Goal: Download file/media

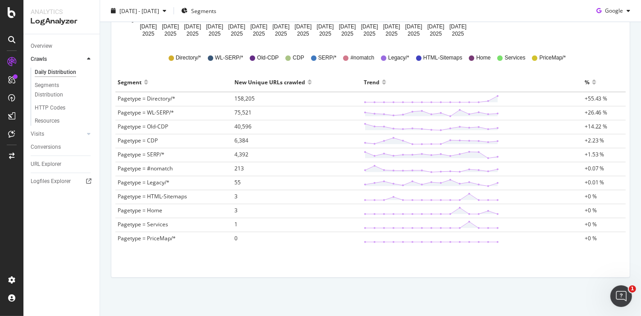
scroll to position [92, 0]
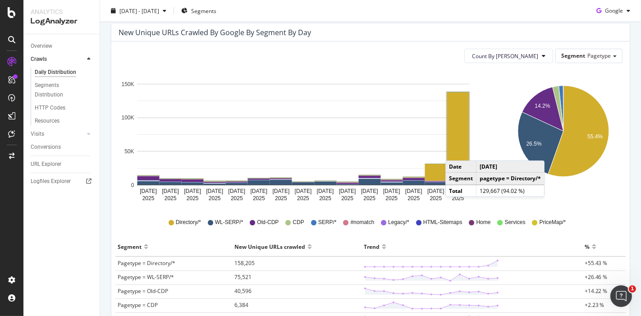
click at [454, 151] on rect "A chart." at bounding box center [458, 135] width 22 height 87
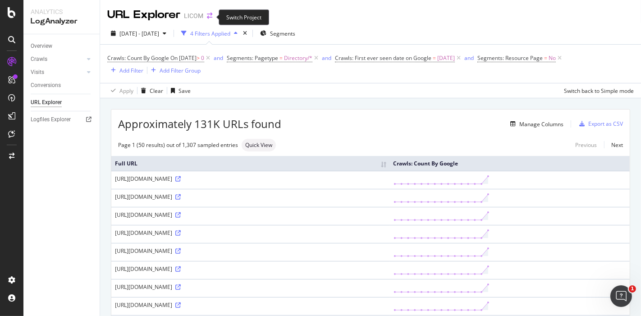
click at [209, 19] on icon "arrow-right-arrow-left" at bounding box center [209, 16] width 5 height 6
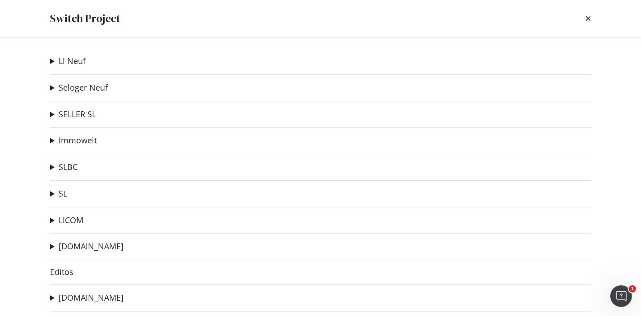
scroll to position [107, 0]
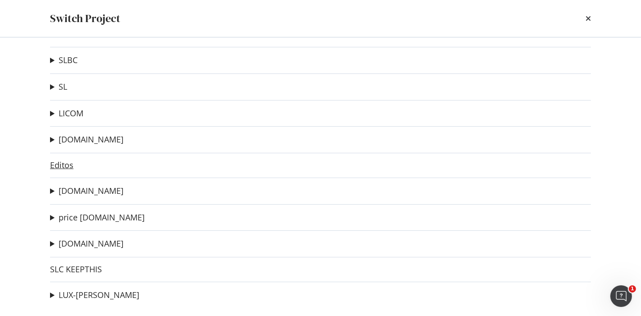
click at [69, 164] on link "Editos" at bounding box center [61, 164] width 23 height 9
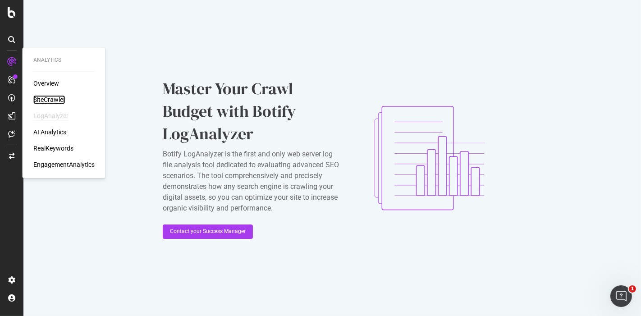
click at [43, 97] on div "SiteCrawler" at bounding box center [49, 99] width 32 height 9
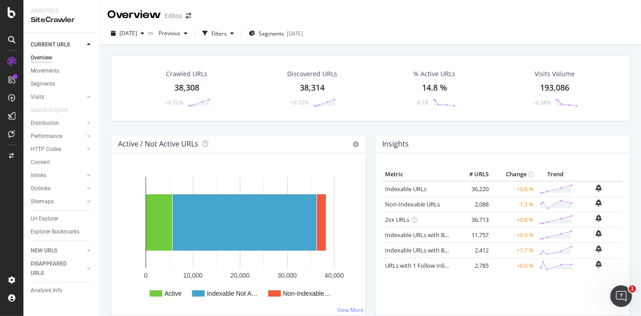
click at [183, 88] on div "38,308" at bounding box center [186, 88] width 25 height 12
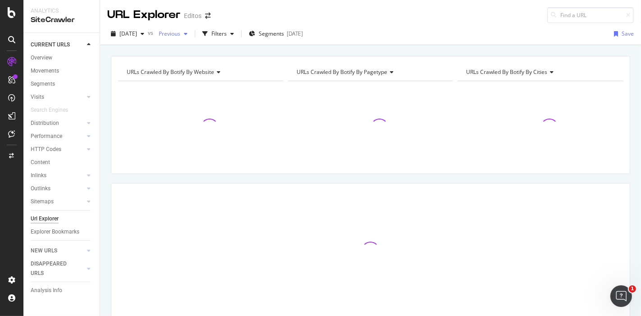
click at [191, 33] on div "button" at bounding box center [185, 33] width 11 height 5
click at [227, 32] on div "Filters" at bounding box center [218, 34] width 15 height 8
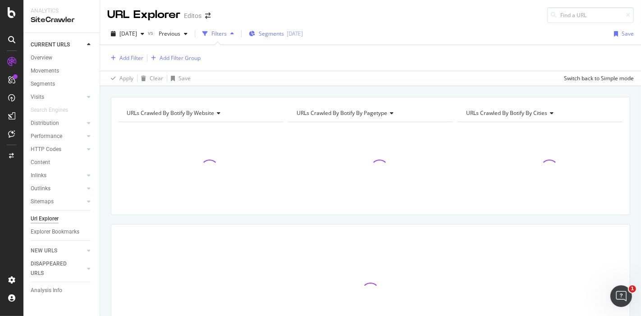
click at [278, 32] on span "Segments" at bounding box center [271, 34] width 25 height 8
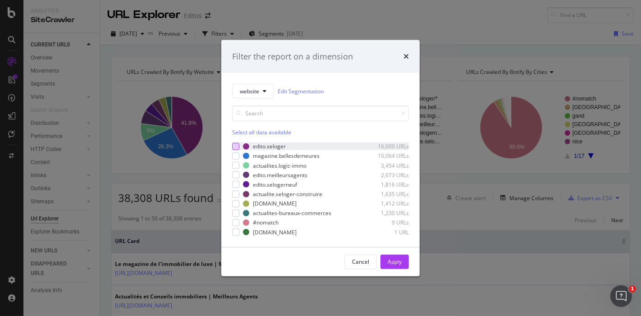
click at [238, 146] on div "modal" at bounding box center [235, 146] width 7 height 7
click at [397, 266] on div "Apply" at bounding box center [395, 262] width 14 height 14
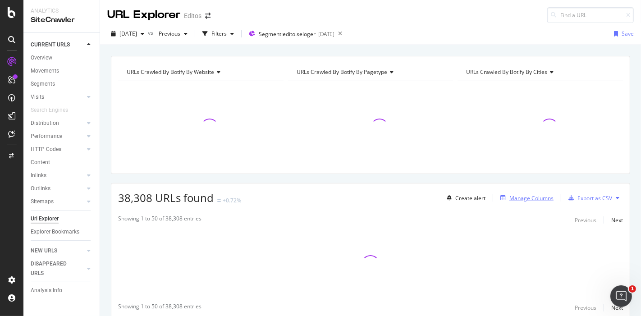
click at [509, 198] on div "Manage Columns" at bounding box center [531, 198] width 44 height 8
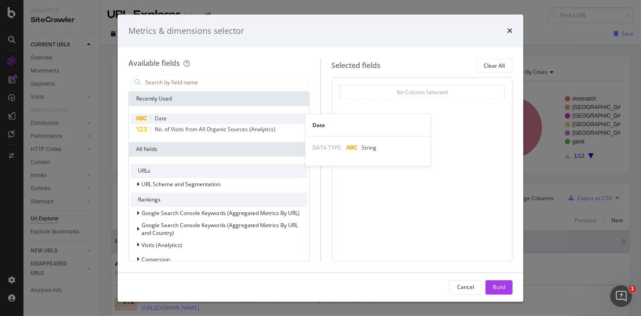
click at [172, 122] on div "Date" at bounding box center [219, 119] width 177 height 11
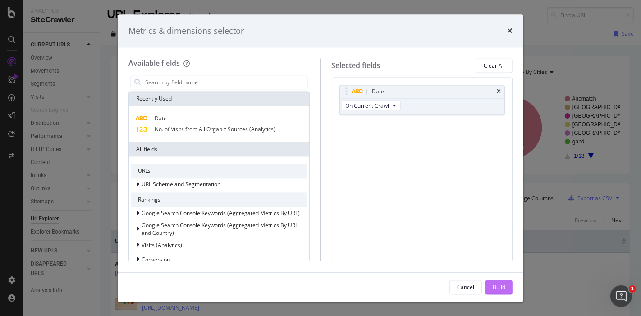
click at [496, 286] on div "Build" at bounding box center [499, 287] width 13 height 8
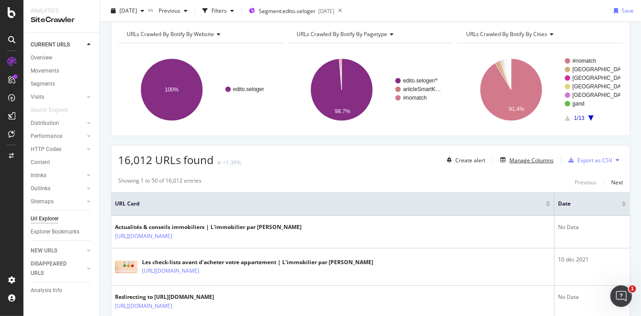
scroll to position [37, 0]
click at [595, 161] on div "Export as CSV" at bounding box center [594, 161] width 35 height 8
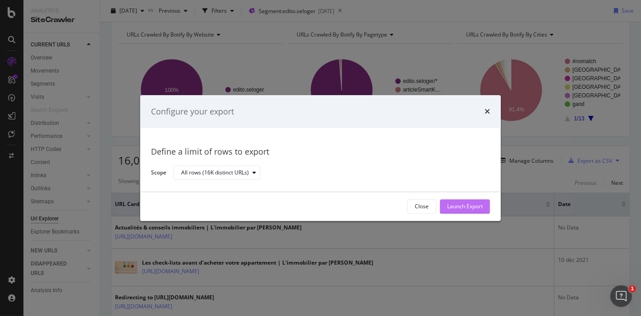
click at [457, 208] on div "Launch Export" at bounding box center [465, 207] width 36 height 8
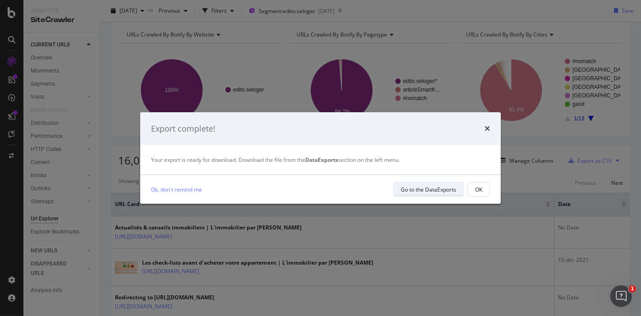
click at [417, 186] on div "Go to the DataExports" at bounding box center [428, 190] width 55 height 8
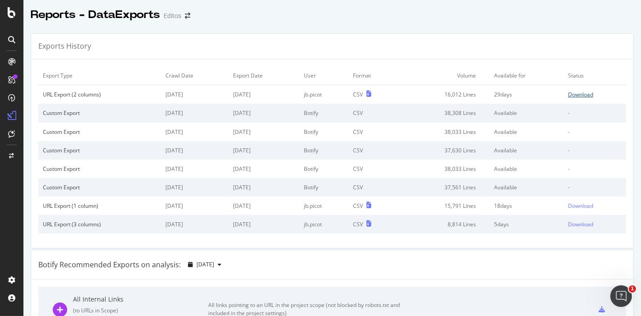
click at [568, 93] on div "Download" at bounding box center [580, 95] width 25 height 8
